Goal: Task Accomplishment & Management: Manage account settings

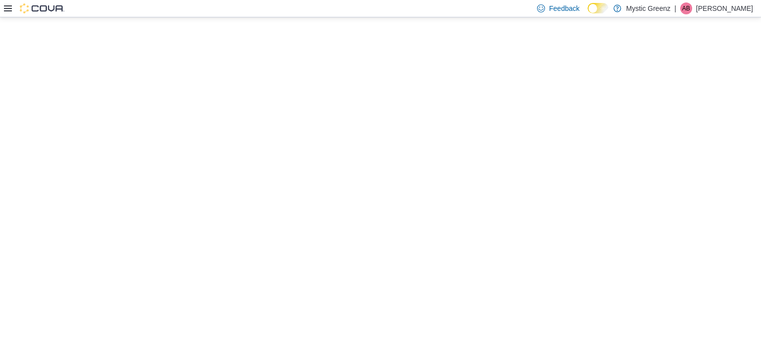
select select "**********"
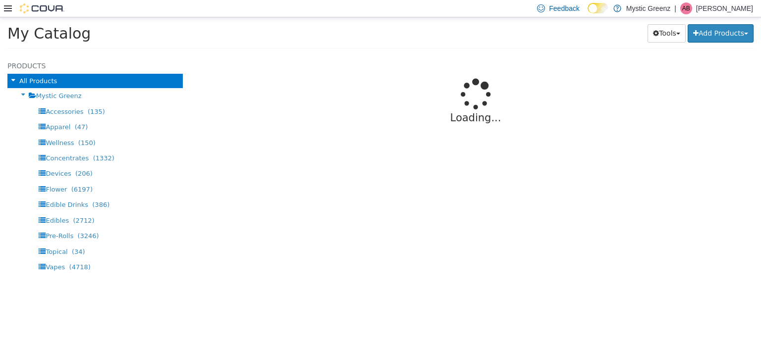
select select "**********"
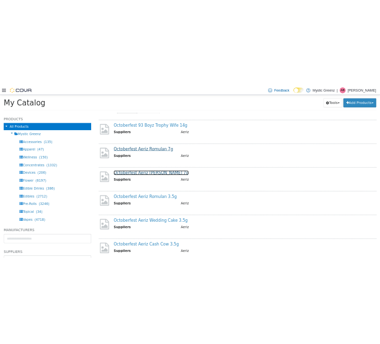
scroll to position [66, 0]
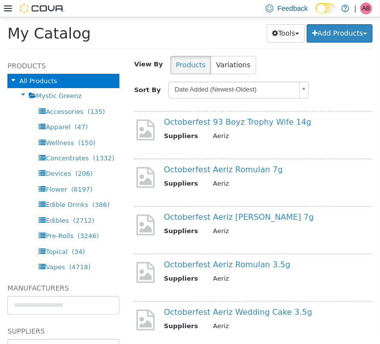
click at [361, 9] on div "AB" at bounding box center [366, 8] width 12 height 12
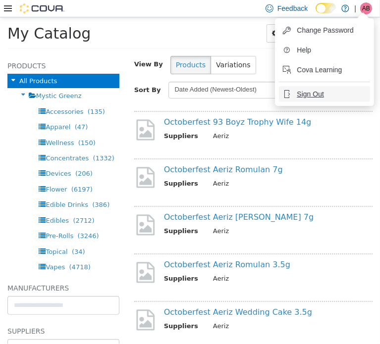
click at [315, 93] on span "Sign Out" at bounding box center [310, 94] width 27 height 10
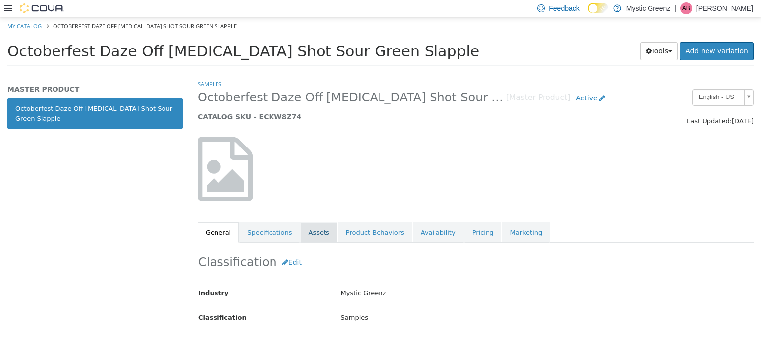
click at [308, 226] on link "Assets" at bounding box center [318, 232] width 37 height 21
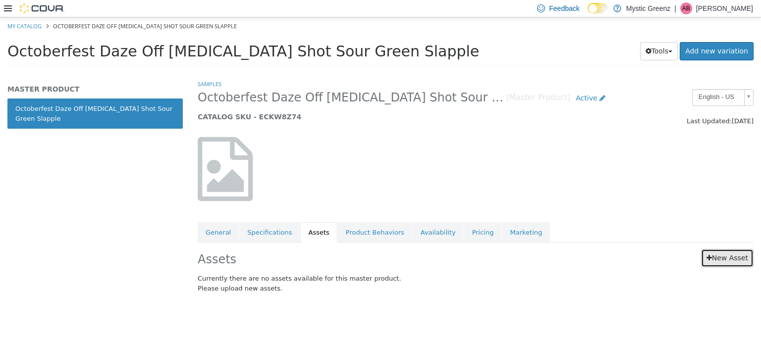
click at [735, 258] on link "New Asset" at bounding box center [727, 258] width 53 height 18
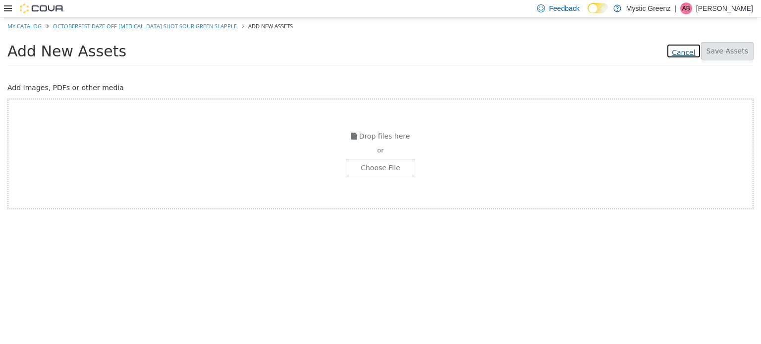
click at [685, 51] on link "Cancel" at bounding box center [683, 50] width 34 height 15
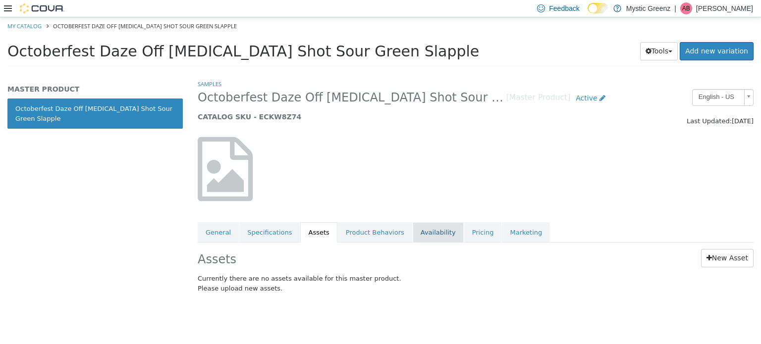
click at [417, 232] on link "Availability" at bounding box center [438, 232] width 51 height 21
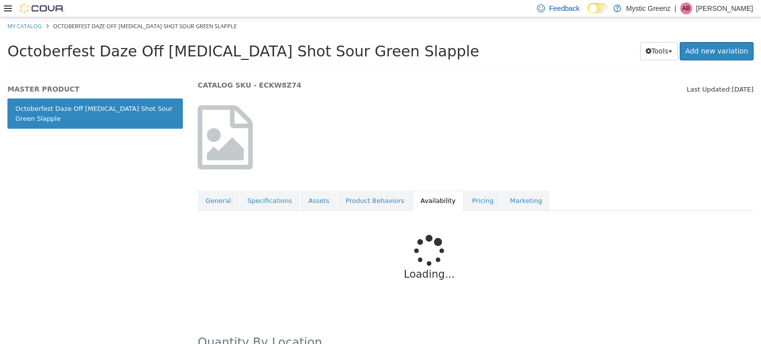
scroll to position [20, 0]
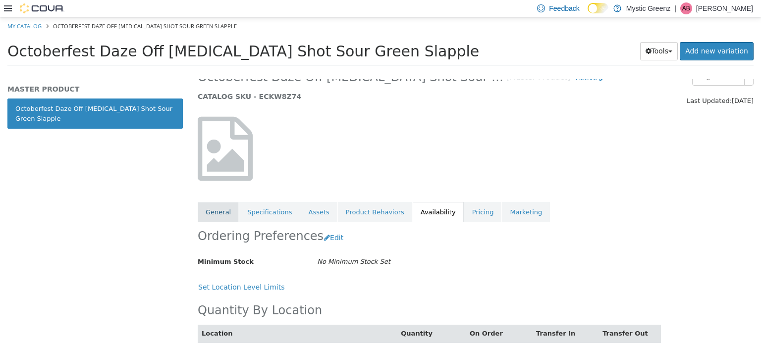
click at [211, 208] on link "General" at bounding box center [218, 212] width 41 height 21
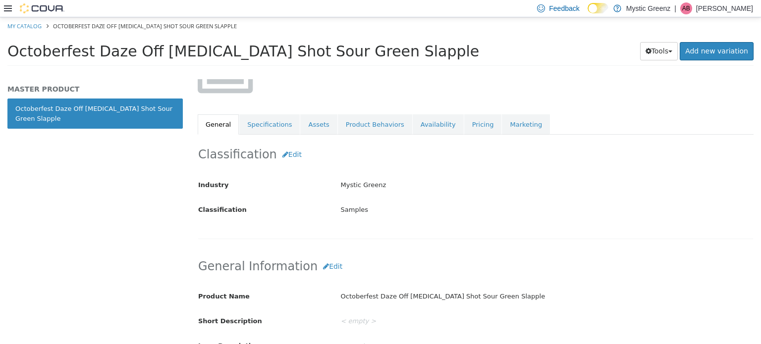
scroll to position [103, 0]
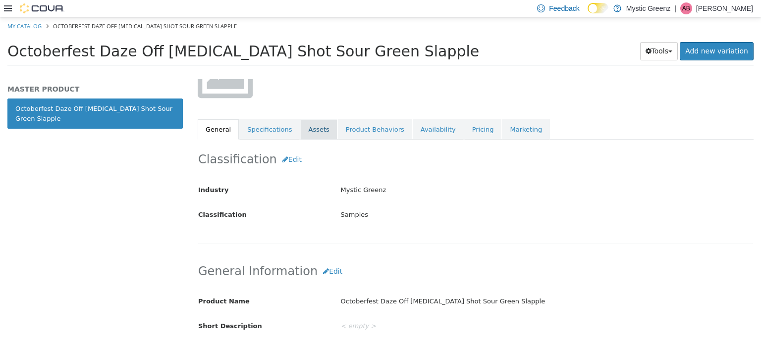
click at [313, 129] on link "Assets" at bounding box center [318, 129] width 37 height 21
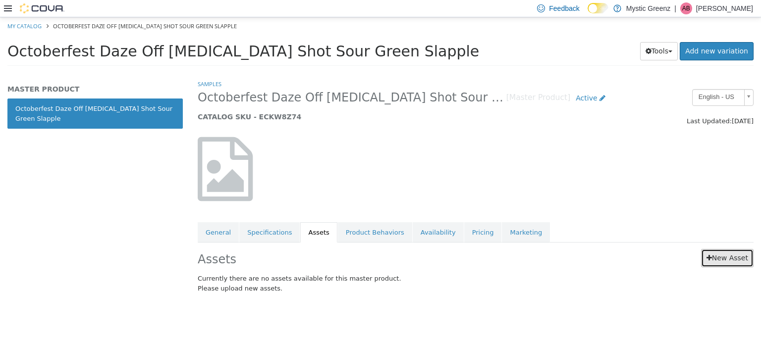
click at [719, 256] on link "New Asset" at bounding box center [727, 258] width 53 height 18
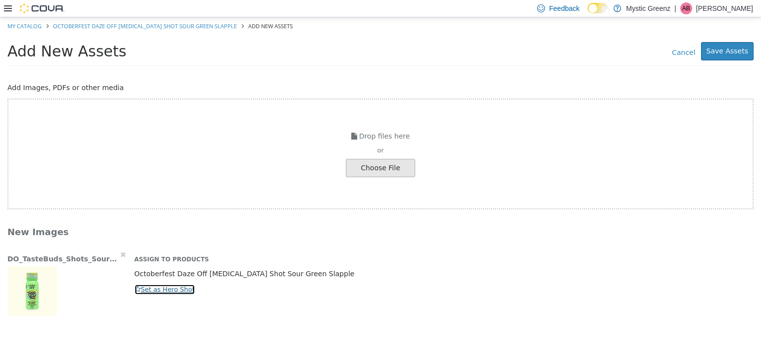
click at [152, 291] on button "Set as Hero Shot" at bounding box center [164, 289] width 61 height 11
click at [741, 50] on button "Save Assets" at bounding box center [727, 51] width 53 height 18
click at [151, 287] on button "Set as Hero Shot" at bounding box center [164, 289] width 61 height 11
click at [250, 166] on div "Drop files here or Choose File" at bounding box center [380, 153] width 746 height 111
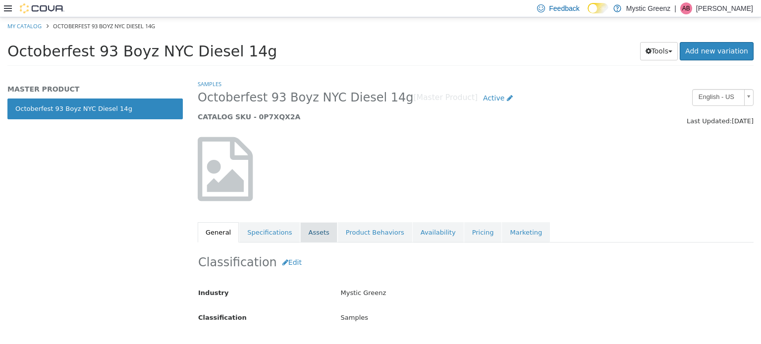
click at [317, 233] on link "Assets" at bounding box center [318, 232] width 37 height 21
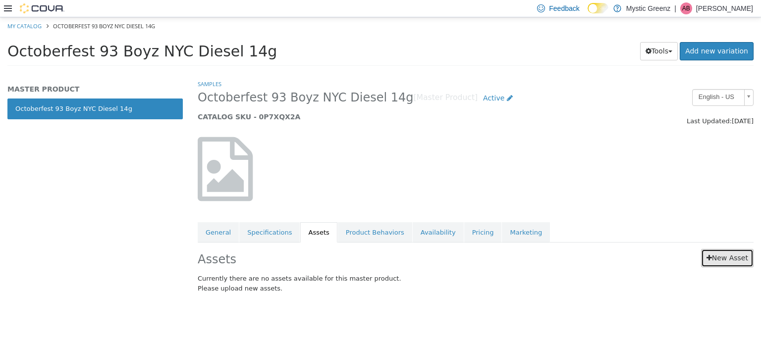
click at [717, 257] on link "New Asset" at bounding box center [727, 258] width 53 height 18
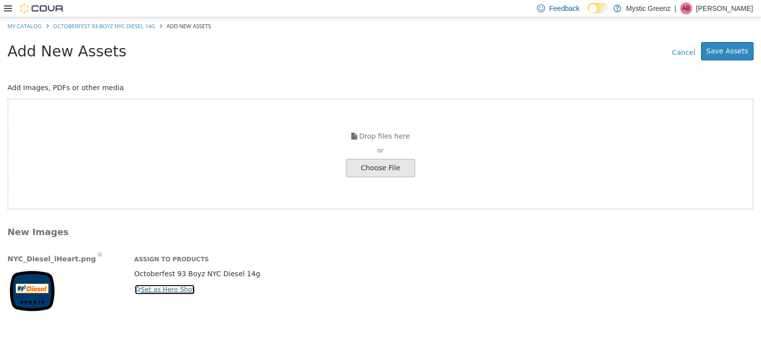
click at [167, 292] on button "Set as Hero Shot" at bounding box center [164, 289] width 61 height 11
click at [725, 55] on button "Save Assets" at bounding box center [727, 51] width 53 height 18
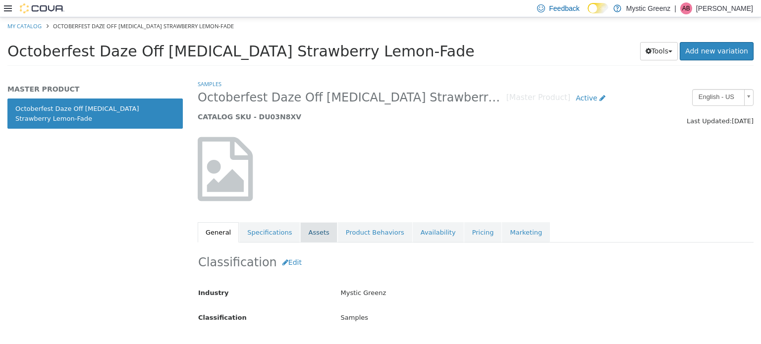
click at [304, 239] on link "Assets" at bounding box center [318, 232] width 37 height 21
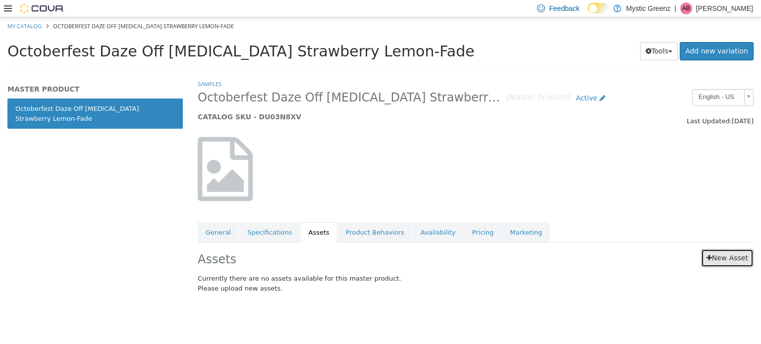
click at [708, 260] on link "New Asset" at bounding box center [727, 258] width 53 height 18
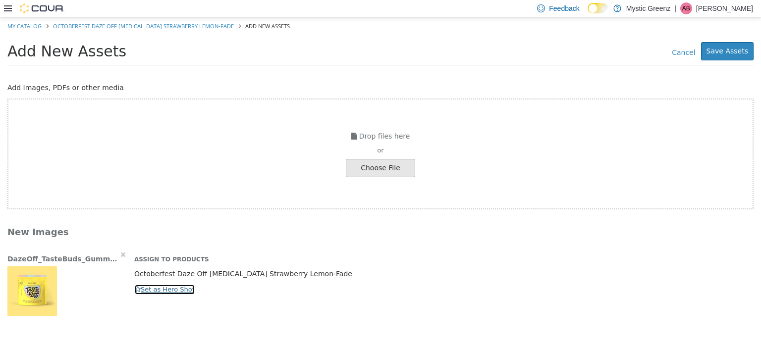
click at [172, 288] on button "Set as Hero Shot" at bounding box center [164, 289] width 61 height 11
click at [743, 44] on button "Save Assets" at bounding box center [727, 51] width 53 height 18
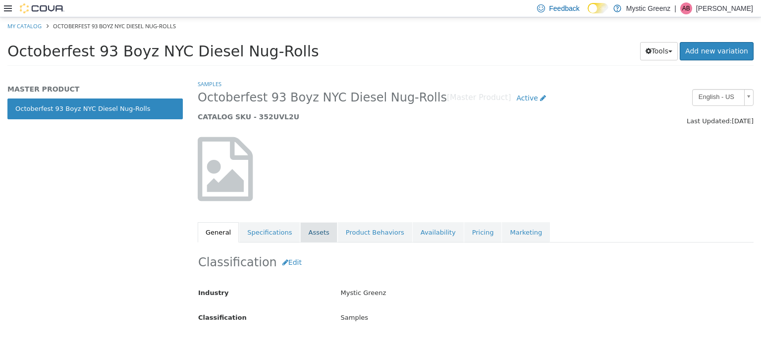
click at [305, 228] on link "Assets" at bounding box center [318, 232] width 37 height 21
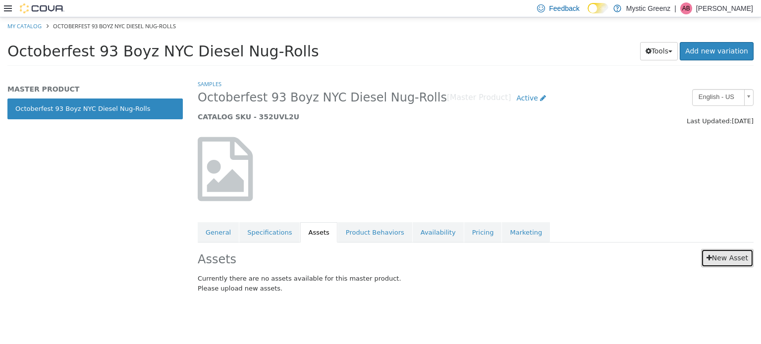
click at [728, 256] on link "New Asset" at bounding box center [727, 258] width 53 height 18
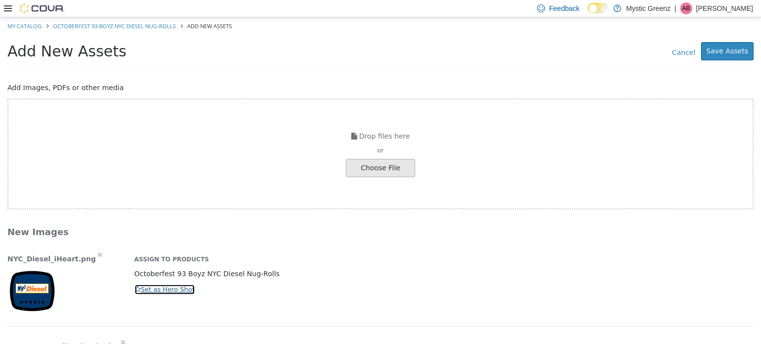
click at [137, 291] on icon "button" at bounding box center [138, 289] width 6 height 6
click at [727, 51] on button "Save Assets" at bounding box center [727, 51] width 53 height 18
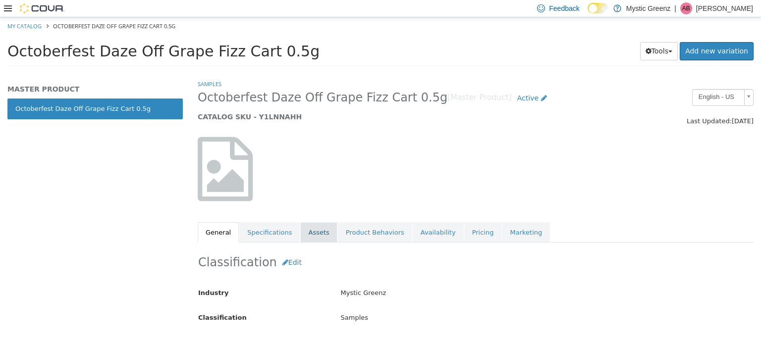
click at [302, 231] on link "Assets" at bounding box center [318, 232] width 37 height 21
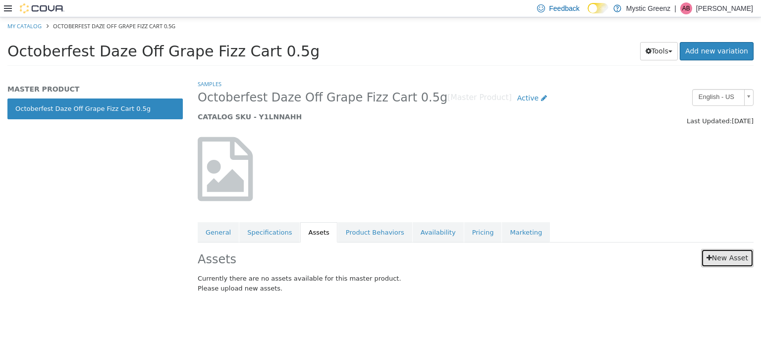
click at [721, 259] on link "New Asset" at bounding box center [727, 258] width 53 height 18
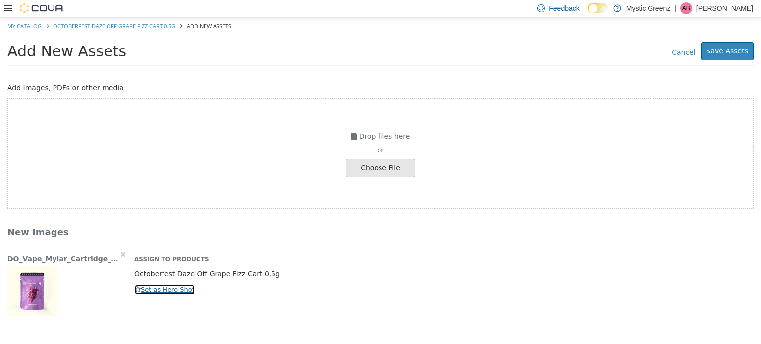
click at [150, 289] on button "Set as Hero Shot" at bounding box center [164, 289] width 61 height 11
click at [741, 50] on button "Save Assets" at bounding box center [727, 51] width 53 height 18
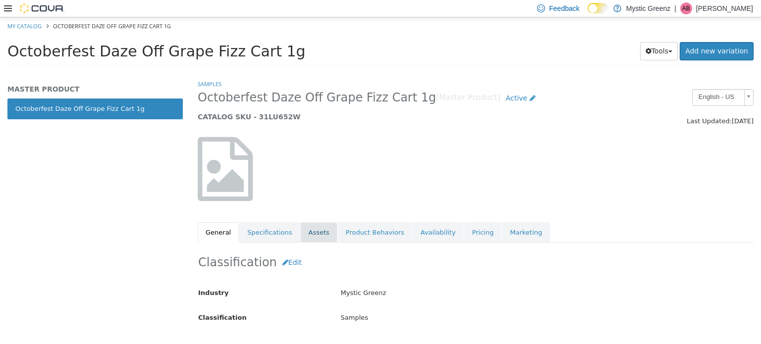
click at [314, 229] on link "Assets" at bounding box center [318, 232] width 37 height 21
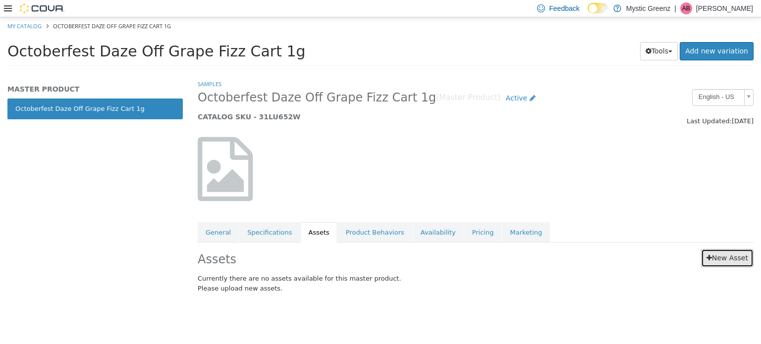
click at [726, 257] on link "New Asset" at bounding box center [727, 258] width 53 height 18
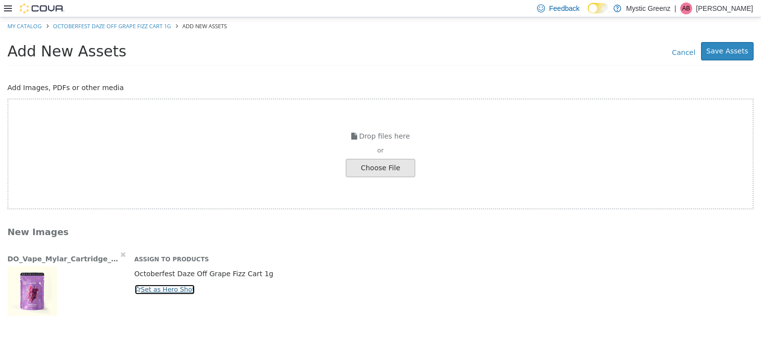
drag, startPoint x: 162, startPoint y: 288, endPoint x: 204, endPoint y: 277, distance: 43.6
click at [164, 284] on button "Set as Hero Shot" at bounding box center [164, 289] width 61 height 11
click at [727, 55] on button "Save Assets" at bounding box center [727, 51] width 53 height 18
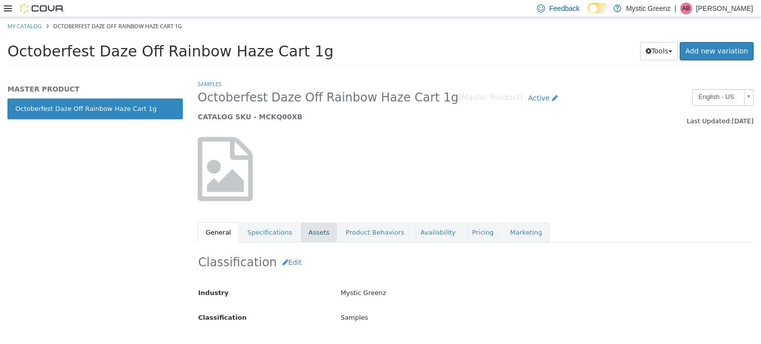
click at [308, 233] on link "Assets" at bounding box center [318, 232] width 37 height 21
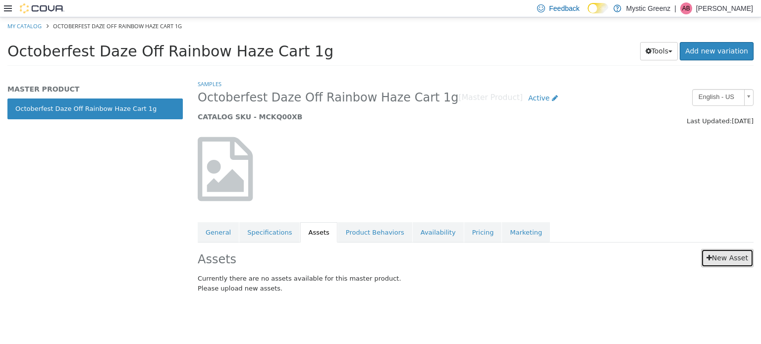
click at [716, 256] on link "New Asset" at bounding box center [727, 258] width 53 height 18
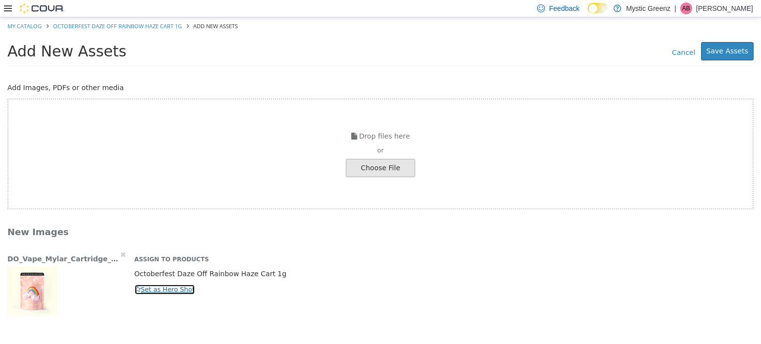
click at [166, 292] on button "Set as Hero Shot" at bounding box center [164, 289] width 61 height 11
click at [730, 51] on button "Save Assets" at bounding box center [727, 51] width 53 height 18
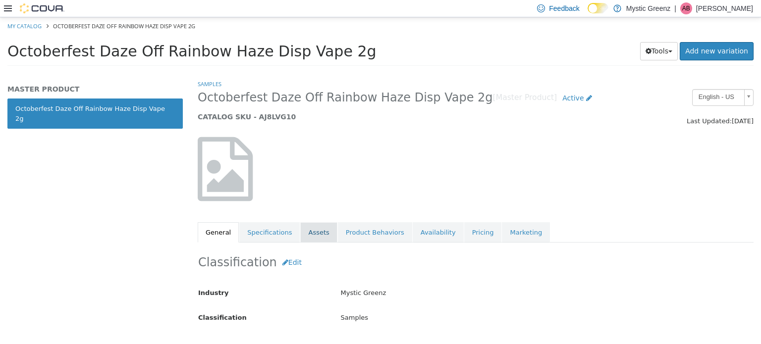
click at [300, 235] on link "Assets" at bounding box center [318, 232] width 37 height 21
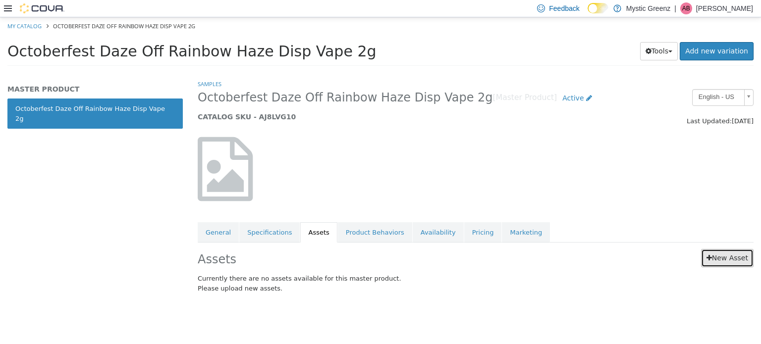
click at [723, 255] on link "New Asset" at bounding box center [727, 258] width 53 height 18
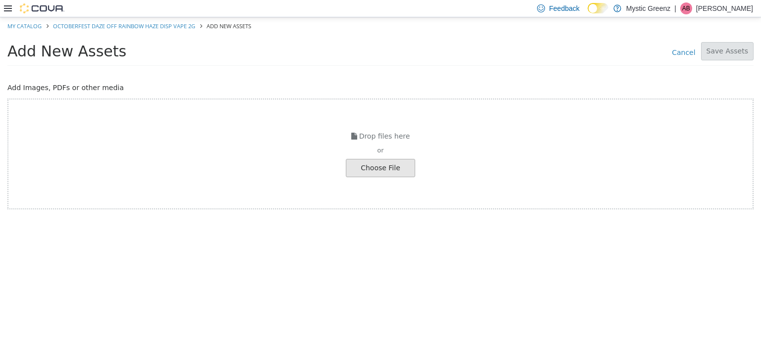
click at [123, 28] on link "Octoberfest Daze Off Rainbow Haze Disp Vape 2g" at bounding box center [124, 25] width 142 height 7
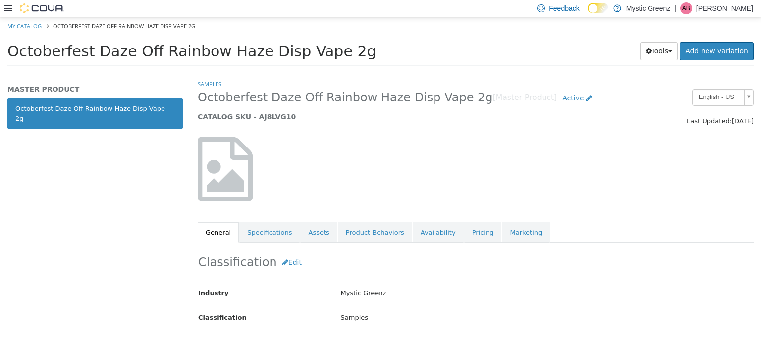
drag, startPoint x: 88, startPoint y: 51, endPoint x: 335, endPoint y: 53, distance: 247.3
click at [335, 53] on h1 "Octoberfest Daze Off Rainbow Haze Disp Vape 2g" at bounding box center [288, 50] width 563 height 19
copy span "Daze Off Rainbow Haze Disp Vape 2g"
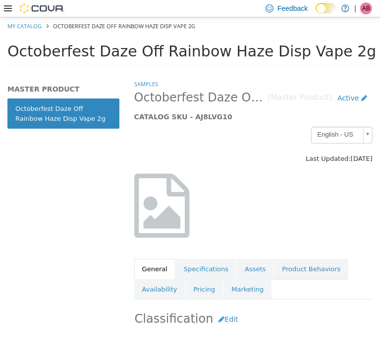
click at [343, 35] on div "Octoberfest Daze Off Rainbow Haze Disp Vape 2g Tools Clone Print Labels Add new…" at bounding box center [190, 54] width 380 height 38
click at [252, 265] on link "Assets" at bounding box center [255, 269] width 37 height 21
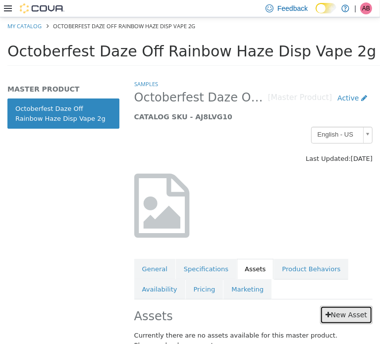
click at [349, 320] on link "New Asset" at bounding box center [346, 315] width 53 height 18
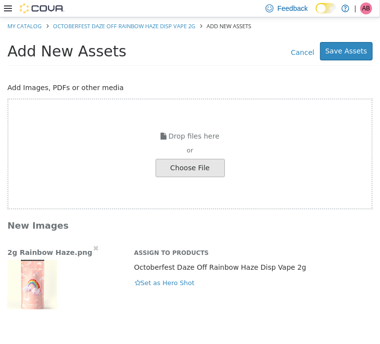
click at [26, 279] on img "button" at bounding box center [32, 285] width 50 height 50
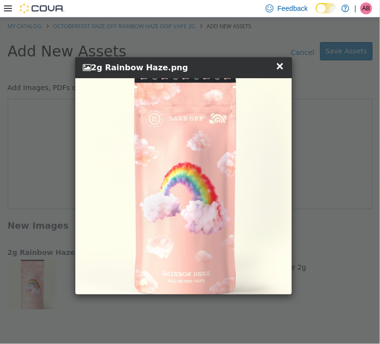
click at [281, 63] on span "×" at bounding box center [279, 65] width 9 height 12
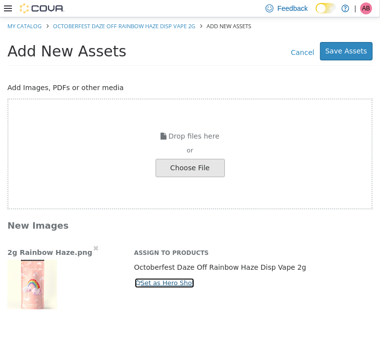
click at [151, 281] on button "Set as Hero Shot" at bounding box center [164, 282] width 61 height 11
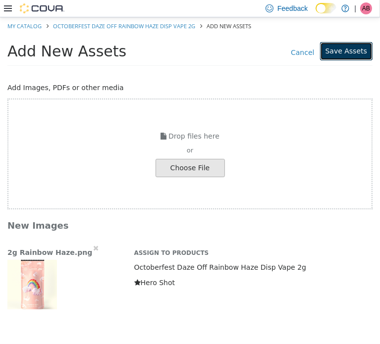
click at [360, 46] on button "Save Assets" at bounding box center [346, 51] width 53 height 18
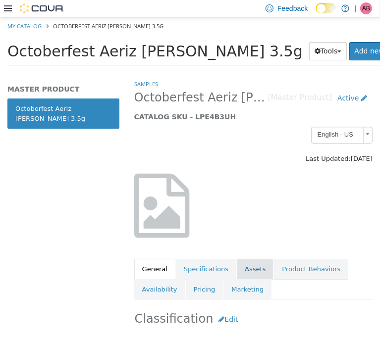
click at [243, 275] on link "Assets" at bounding box center [255, 269] width 37 height 21
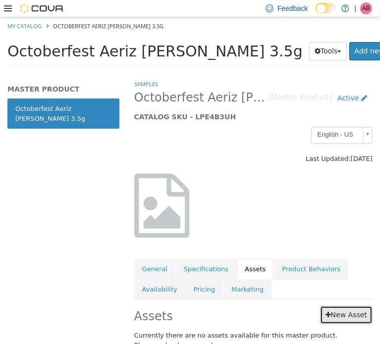
click at [333, 317] on link "New Asset" at bounding box center [346, 315] width 53 height 18
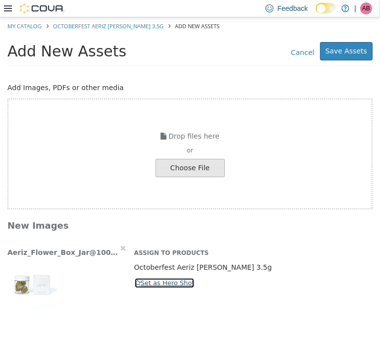
click at [165, 286] on button "Set as Hero Shot" at bounding box center [164, 282] width 61 height 11
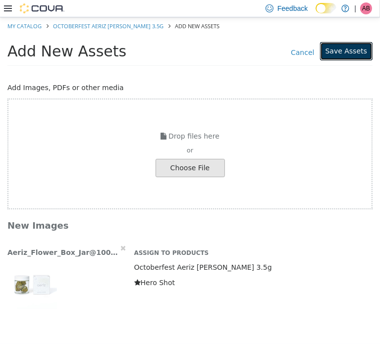
drag, startPoint x: 342, startPoint y: 48, endPoint x: 326, endPoint y: 44, distance: 17.2
click at [343, 48] on button "Save Assets" at bounding box center [346, 51] width 53 height 18
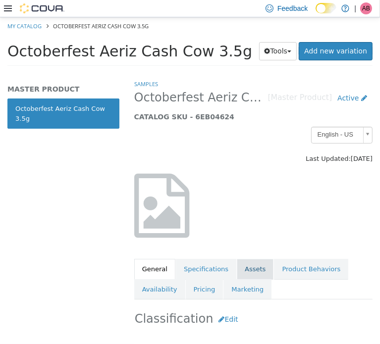
click at [251, 269] on link "Assets" at bounding box center [255, 269] width 37 height 21
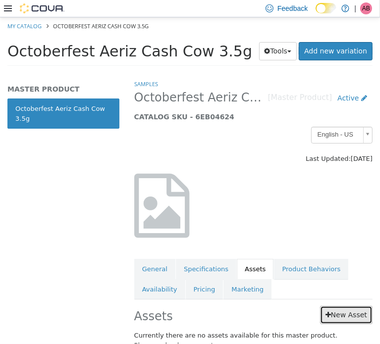
click at [352, 315] on link "New Asset" at bounding box center [346, 315] width 53 height 18
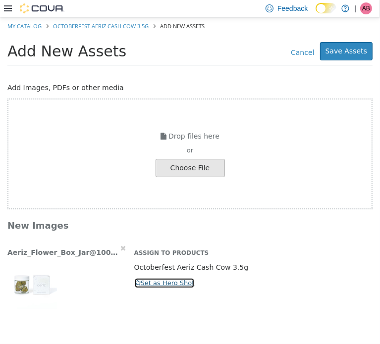
click at [169, 281] on button "Set as Hero Shot" at bounding box center [164, 282] width 61 height 11
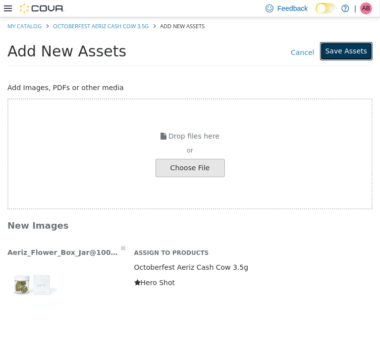
click at [351, 51] on button "Save Assets" at bounding box center [346, 51] width 53 height 18
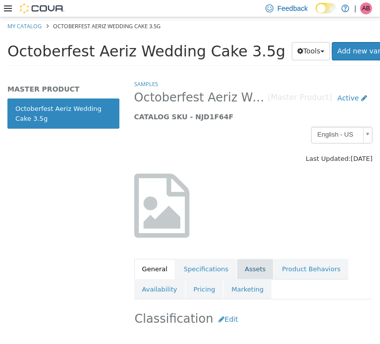
click at [239, 266] on link "Assets" at bounding box center [255, 269] width 37 height 21
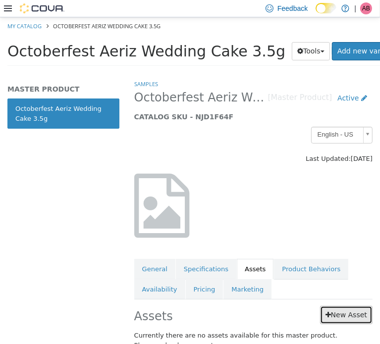
click at [349, 319] on link "New Asset" at bounding box center [346, 315] width 53 height 18
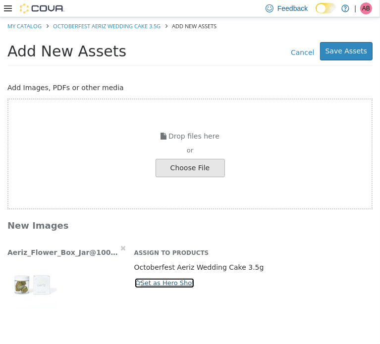
drag, startPoint x: 161, startPoint y: 281, endPoint x: 200, endPoint y: 256, distance: 46.3
click at [165, 281] on button "Set as Hero Shot" at bounding box center [164, 282] width 61 height 11
click at [347, 59] on div "Cancel Save Assets" at bounding box center [292, 50] width 161 height 19
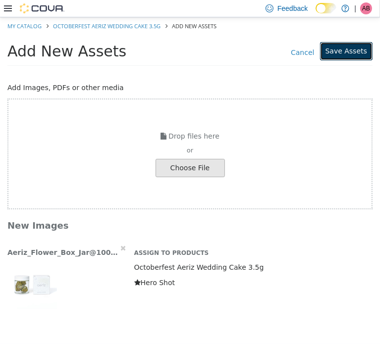
click at [349, 55] on button "Save Assets" at bounding box center [346, 51] width 53 height 18
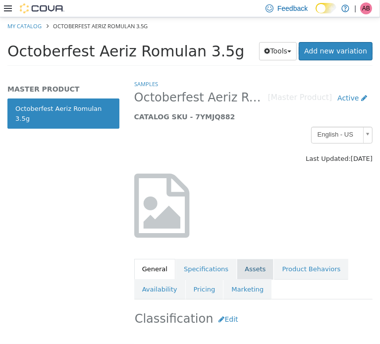
click at [247, 269] on link "Assets" at bounding box center [255, 269] width 37 height 21
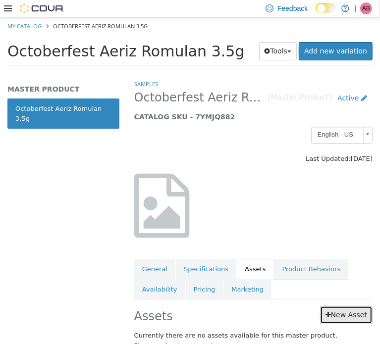
click at [329, 312] on link "New Asset" at bounding box center [346, 315] width 53 height 18
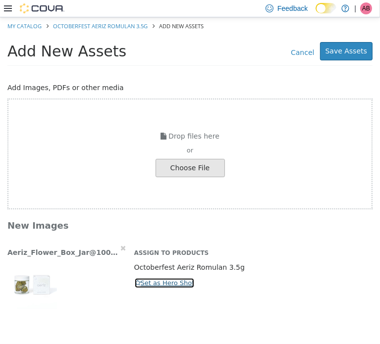
click at [168, 279] on button "Set as Hero Shot" at bounding box center [164, 282] width 61 height 11
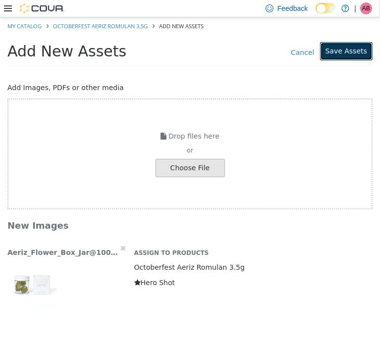
click at [343, 55] on button "Save Assets" at bounding box center [346, 51] width 53 height 18
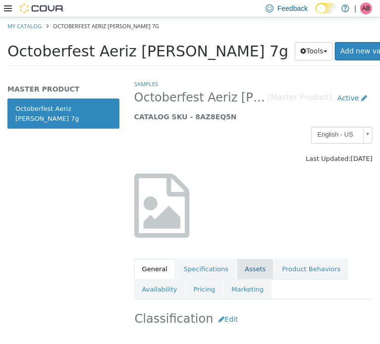
click at [240, 267] on link "Assets" at bounding box center [255, 269] width 37 height 21
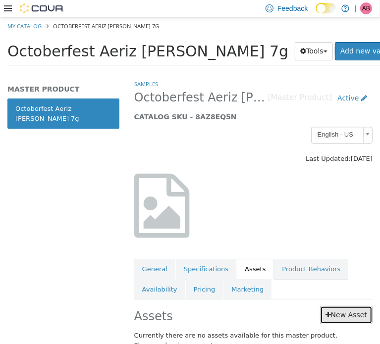
click at [339, 308] on link "New Asset" at bounding box center [346, 315] width 53 height 18
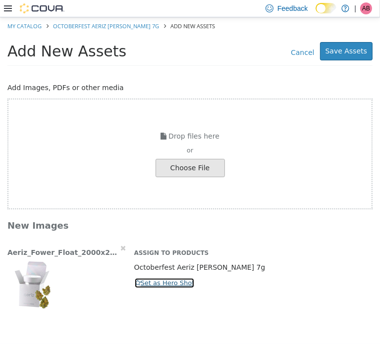
click at [145, 281] on button "Set as Hero Shot" at bounding box center [164, 282] width 61 height 11
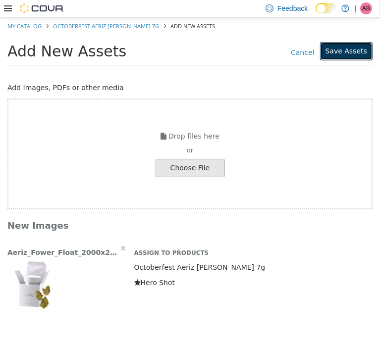
click at [350, 53] on button "Save Assets" at bounding box center [346, 51] width 53 height 18
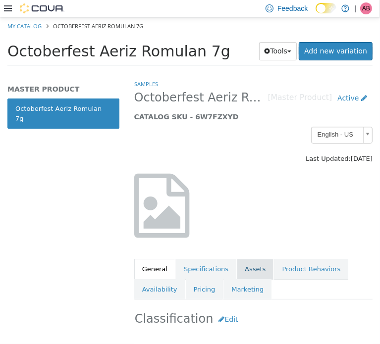
click at [248, 269] on link "Assets" at bounding box center [255, 269] width 37 height 21
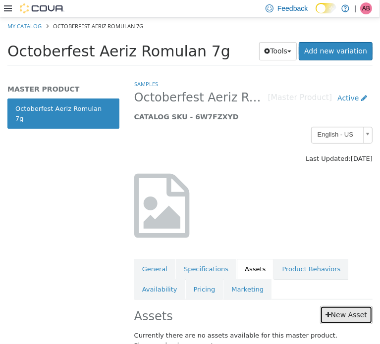
click at [335, 318] on link "New Asset" at bounding box center [346, 315] width 53 height 18
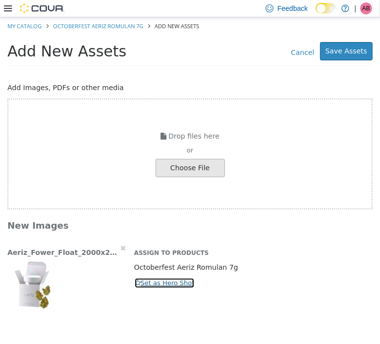
click at [161, 280] on button "Set as Hero Shot" at bounding box center [164, 282] width 61 height 11
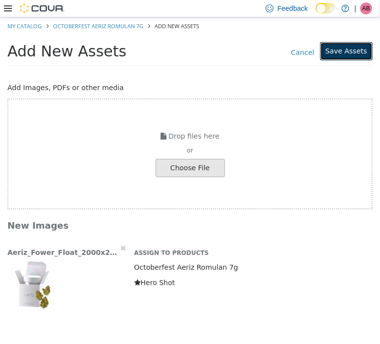
click at [347, 48] on button "Save Assets" at bounding box center [346, 51] width 53 height 18
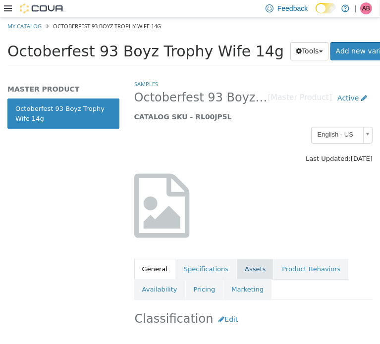
click at [240, 270] on link "Assets" at bounding box center [255, 269] width 37 height 21
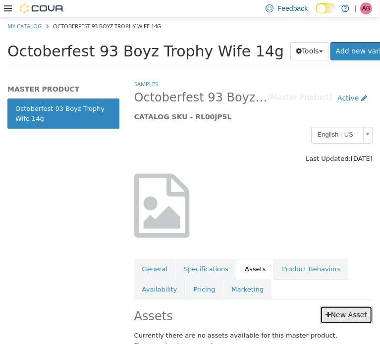
drag, startPoint x: 341, startPoint y: 320, endPoint x: 341, endPoint y: 314, distance: 6.4
click at [341, 321] on link "New Asset" at bounding box center [346, 315] width 53 height 18
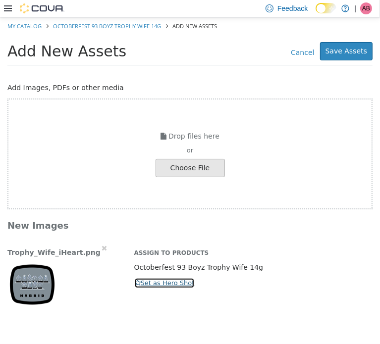
click at [141, 279] on button "Set as Hero Shot" at bounding box center [164, 282] width 61 height 11
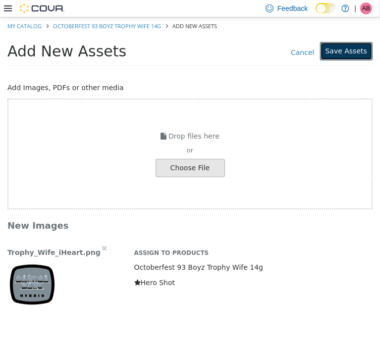
click at [351, 55] on button "Save Assets" at bounding box center [346, 51] width 53 height 18
